Goal: Navigation & Orientation: Find specific page/section

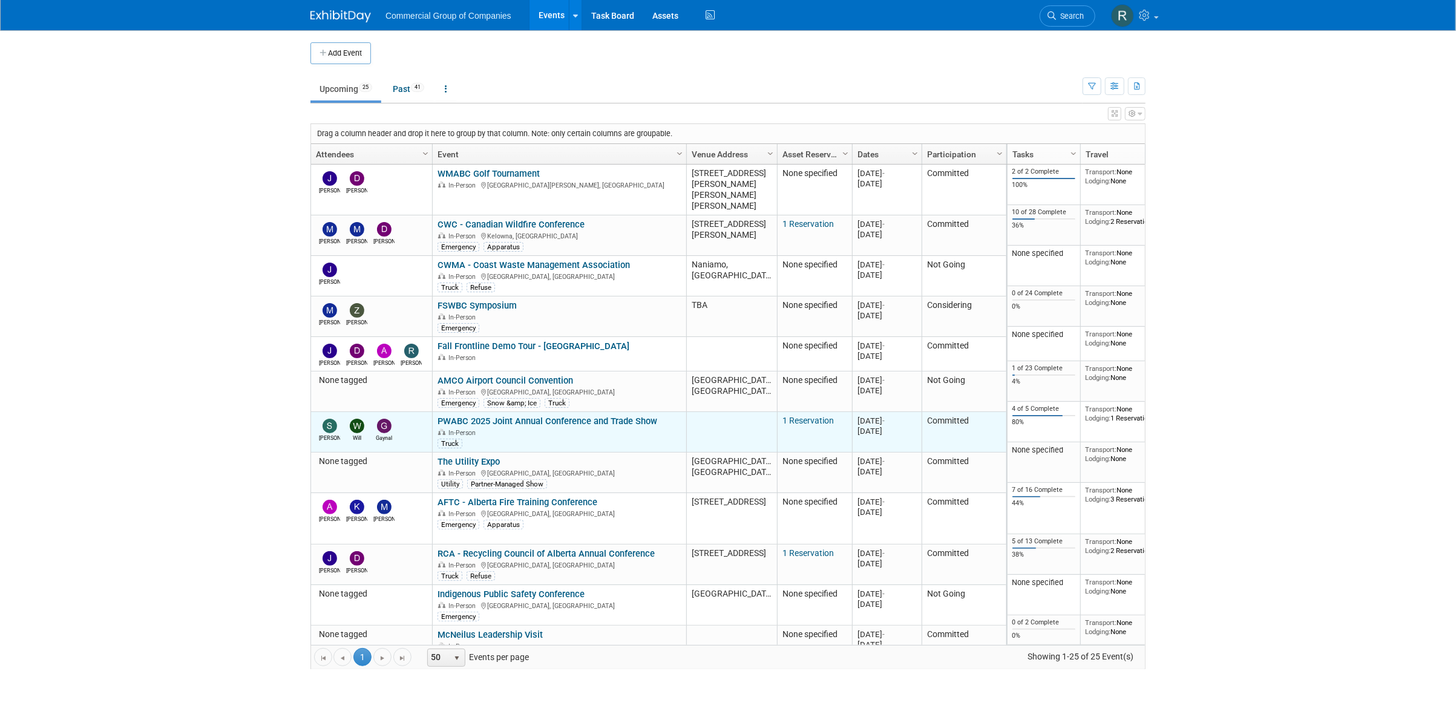
click at [503, 416] on link "PWABC 2025 Joint Annual Conference and Trade Show" at bounding box center [547, 421] width 220 height 11
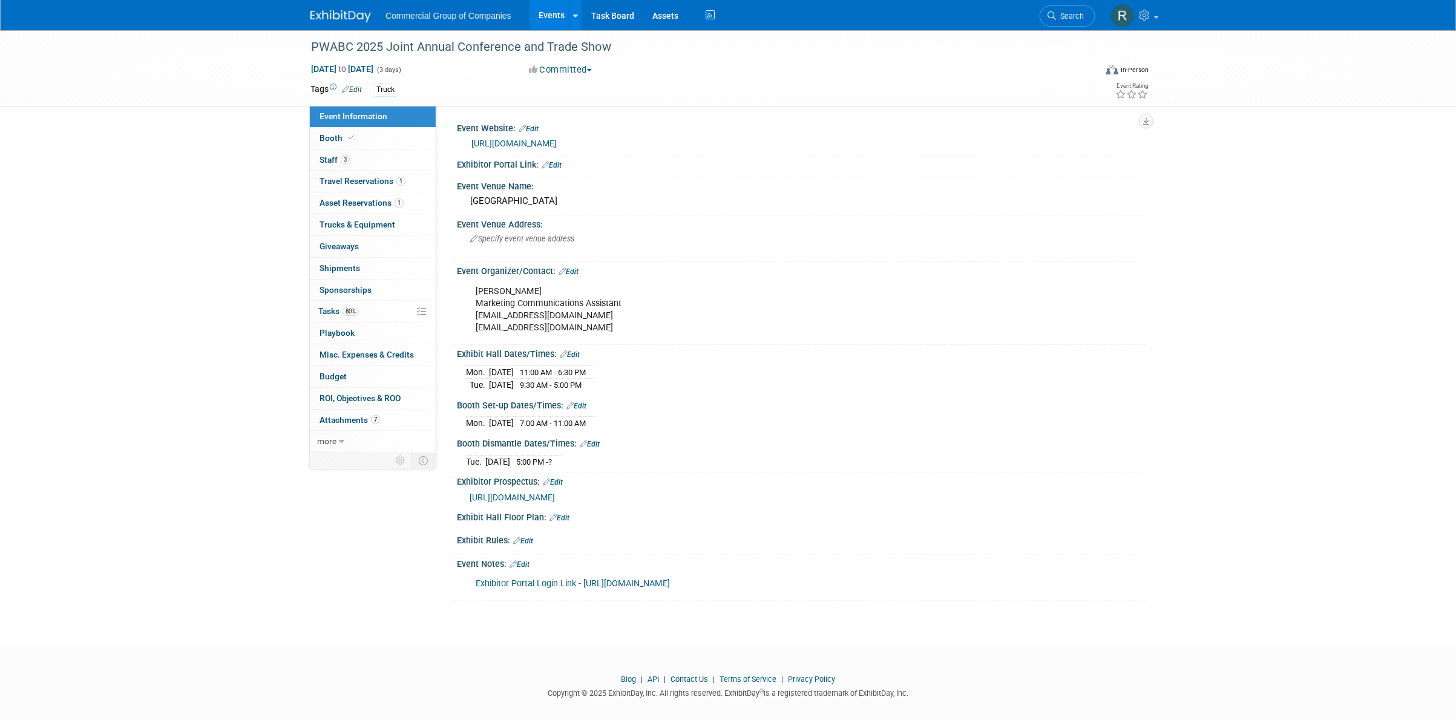
click at [218, 204] on div "PWABC 2025 Joint Annual Conference and Trade Show [DATE] to [DATE] (3 days) [DA…" at bounding box center [728, 327] width 1456 height 595
click at [249, 250] on div "PWABC 2025 Joint Annual Conference and Trade Show Oct 6, 2025 to Oct 8, 2025 (3…" at bounding box center [728, 327] width 1456 height 595
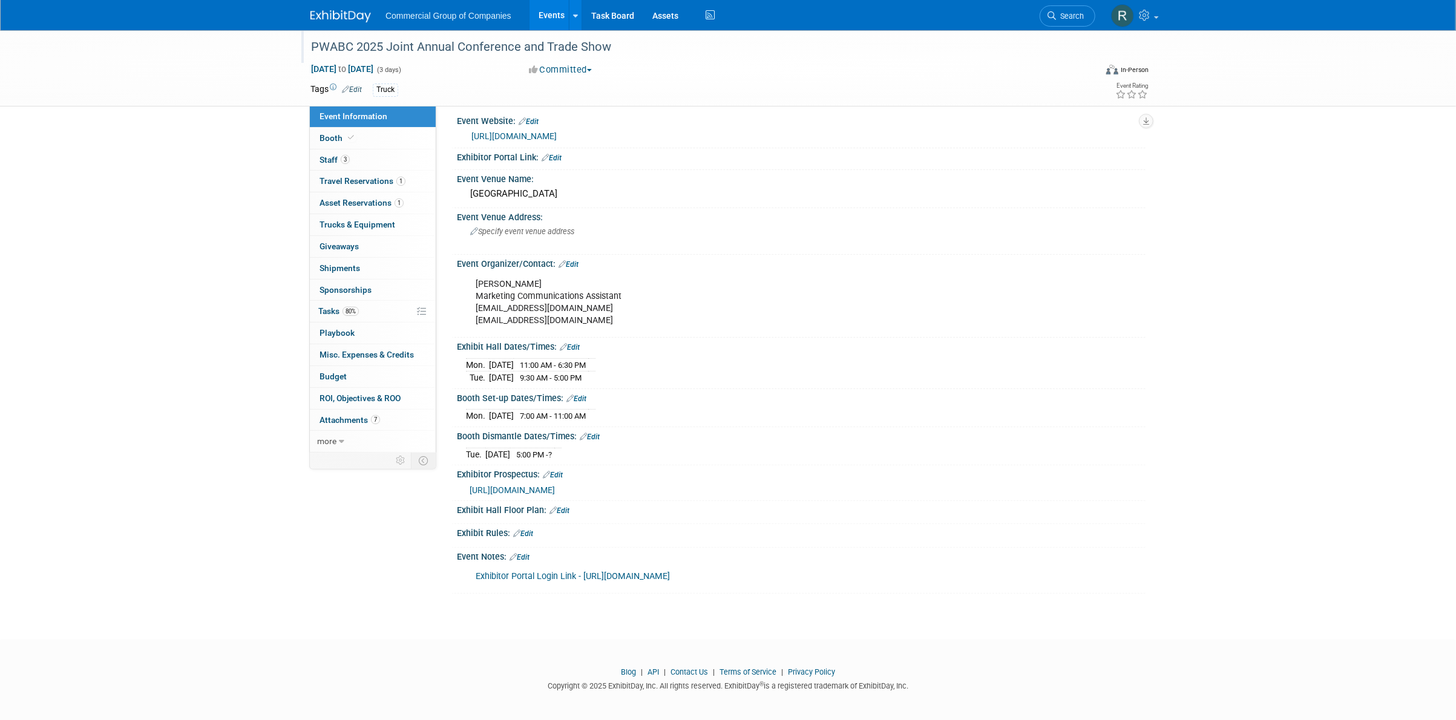
drag, startPoint x: 243, startPoint y: 151, endPoint x: 406, endPoint y: 31, distance: 201.7
click at [244, 148] on div "PWABC 2025 Joint Annual Conference and Trade Show Oct 6, 2025 to Oct 8, 2025 (3…" at bounding box center [728, 320] width 1456 height 595
click at [542, 19] on link "Events" at bounding box center [551, 15] width 44 height 30
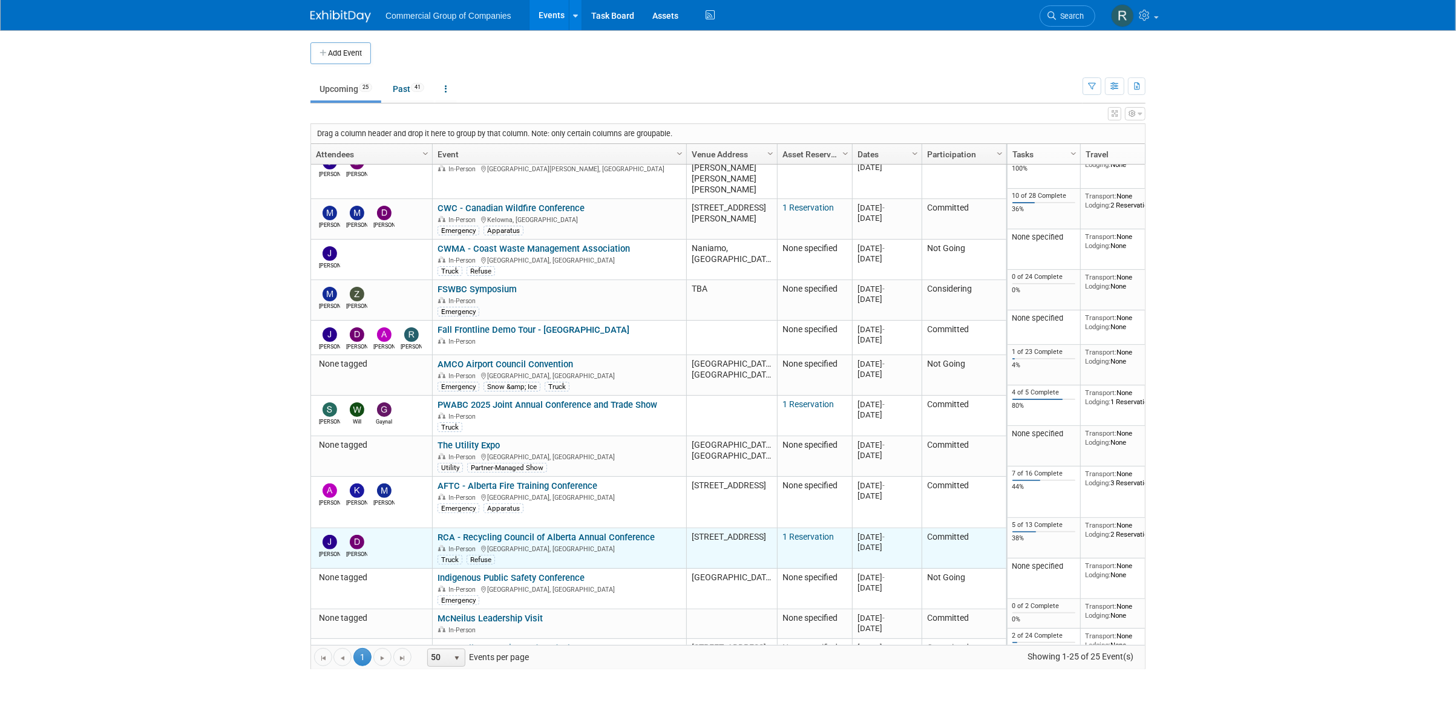
scroll to position [18, 0]
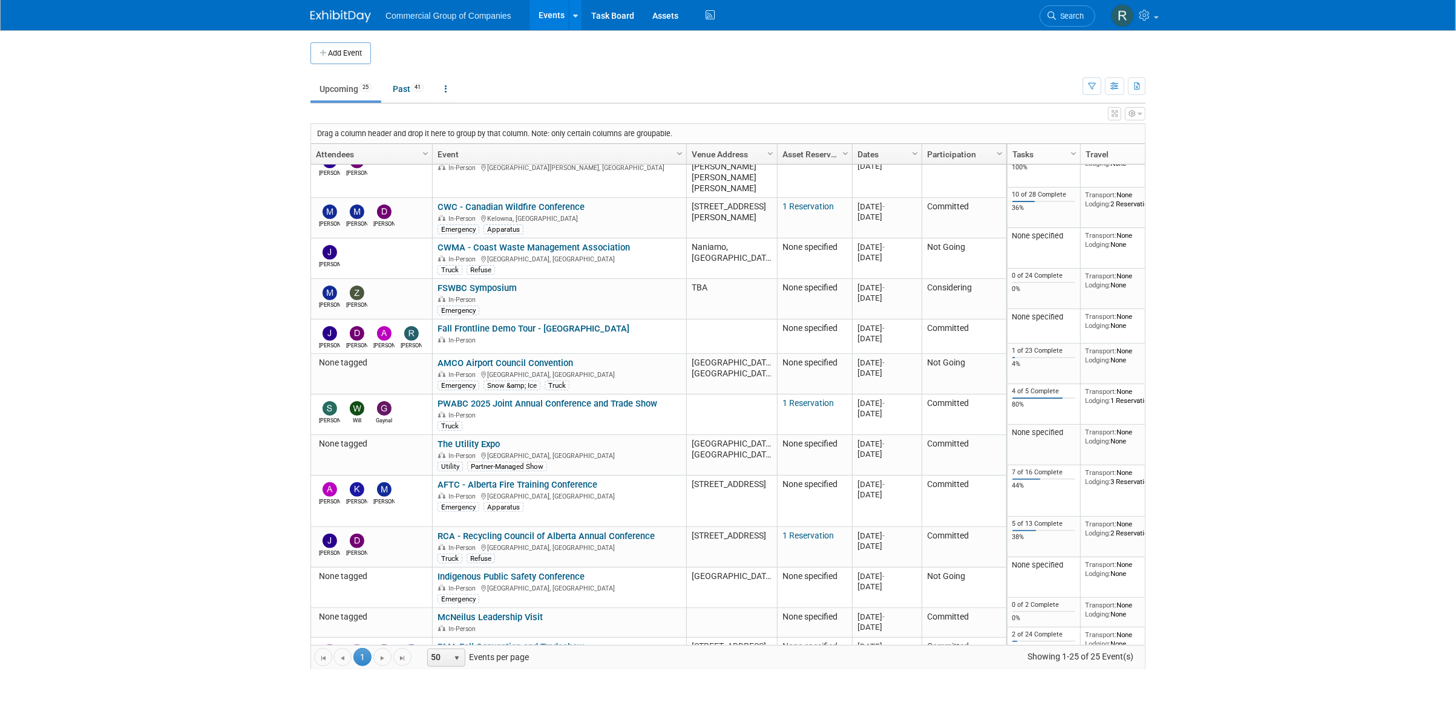
click at [186, 241] on body "Commercial Group of Companies Events Add Event Bulk Upload Events Shareable Eve…" at bounding box center [728, 360] width 1456 height 720
click at [257, 128] on body "Commercial Group of Companies Events Add Event Bulk Upload Events Shareable Eve…" at bounding box center [728, 360] width 1456 height 720
